Goal: Information Seeking & Learning: Compare options

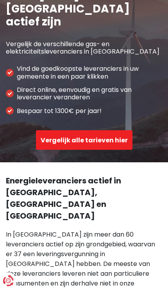
scroll to position [74, 0]
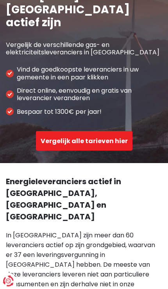
click at [109, 131] on button "Vergelijk alle tarieven hier" at bounding box center [84, 141] width 97 height 20
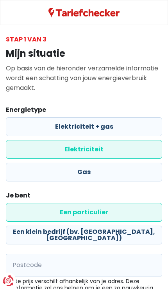
click at [134, 127] on label "Elektriciteit + gas" at bounding box center [84, 126] width 157 height 19
click at [134, 127] on input "Elektriciteit + gas" at bounding box center [84, 126] width 157 height 19
radio input "true"
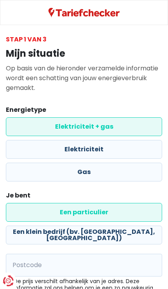
radio input "false"
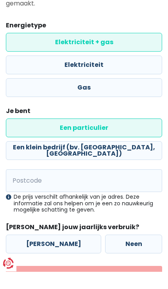
scroll to position [67, 0]
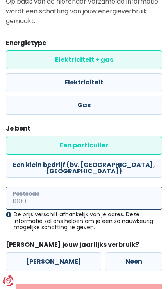
click at [85, 202] on input "Postcode" at bounding box center [84, 198] width 157 height 23
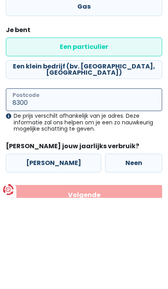
type input "8300"
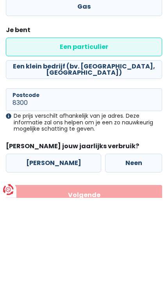
click at [51, 245] on label "[PERSON_NAME]" at bounding box center [54, 254] width 96 height 19
click at [51, 245] on input "[PERSON_NAME]" at bounding box center [54, 254] width 96 height 19
radio input "true"
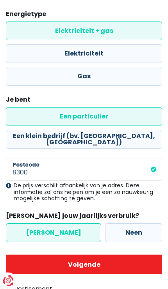
scroll to position [99, 0]
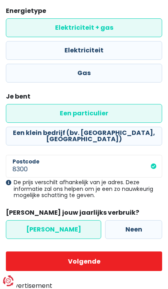
click at [88, 265] on button "Volgende" at bounding box center [84, 262] width 157 height 20
select select
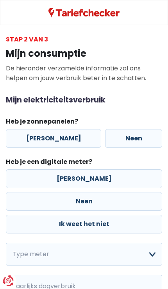
click at [55, 140] on label "[PERSON_NAME]" at bounding box center [54, 138] width 96 height 19
click at [55, 140] on input "[PERSON_NAME]" at bounding box center [54, 138] width 96 height 19
radio input "true"
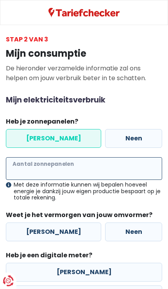
click at [118, 168] on input "Aantal zonnepanelen" at bounding box center [84, 168] width 157 height 23
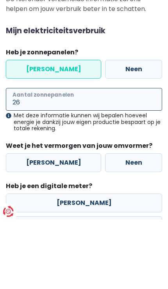
type input "26"
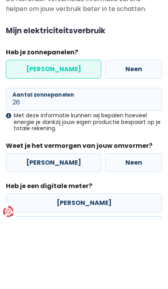
click at [59, 223] on label "[PERSON_NAME]" at bounding box center [54, 232] width 96 height 19
click at [59, 223] on input "[PERSON_NAME]" at bounding box center [54, 232] width 96 height 19
radio input "true"
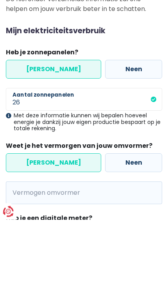
scroll to position [69, 0]
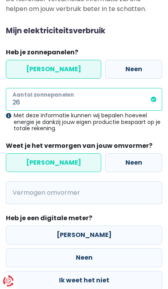
click at [76, 100] on input "26" at bounding box center [84, 99] width 157 height 23
type input "2"
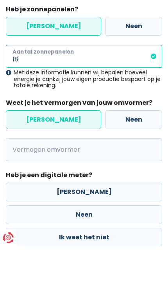
type input "18"
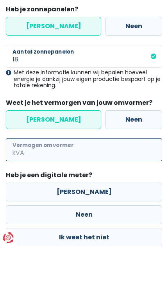
click at [83, 182] on input "Vermogen omvormer" at bounding box center [94, 193] width 137 height 23
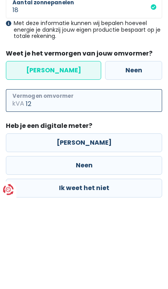
type input "1"
type input "13"
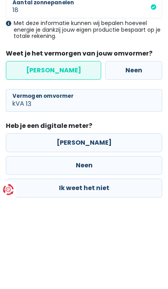
click at [87, 225] on label "[PERSON_NAME]" at bounding box center [84, 234] width 157 height 19
click at [87, 225] on input "[PERSON_NAME]" at bounding box center [84, 234] width 157 height 19
radio input "true"
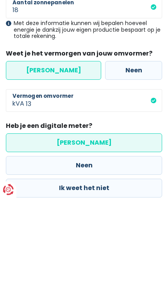
scroll to position [162, 0]
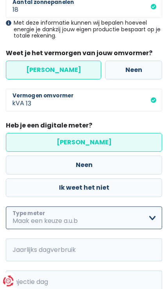
click at [88, 219] on select "Enkelvoudig Tweevoudig Enkelvoudig + uitsluitend nachttarief Tweevoudig + uitsl…" at bounding box center [84, 218] width 157 height 23
select select "day_single_rate"
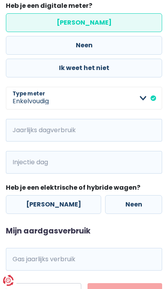
scroll to position [281, 0]
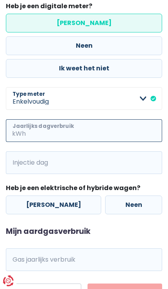
click at [114, 127] on input "Jaarlijks dagverbruik" at bounding box center [94, 130] width 135 height 23
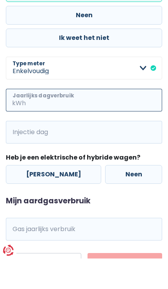
type input "3"
type input "6000"
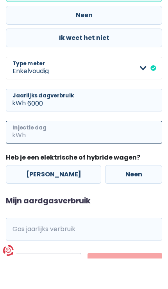
click at [100, 151] on input "Injectie dag" at bounding box center [94, 162] width 135 height 23
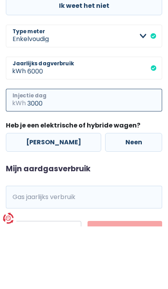
type input "3000"
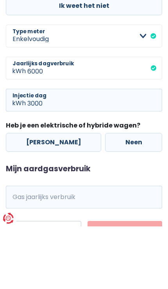
click at [58, 196] on label "[PERSON_NAME]" at bounding box center [54, 205] width 96 height 19
click at [58, 196] on input "[PERSON_NAME]" at bounding box center [54, 205] width 96 height 19
radio input "true"
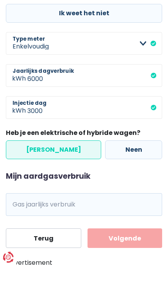
scroll to position [314, 0]
